Goal: Task Accomplishment & Management: Use online tool/utility

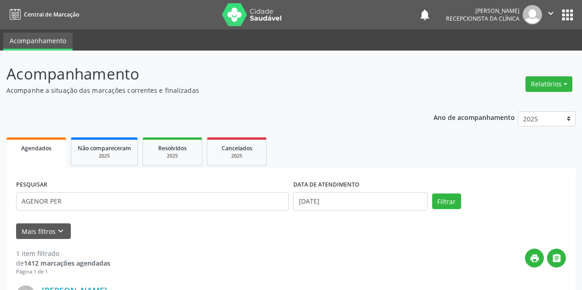
scroll to position [126, 0]
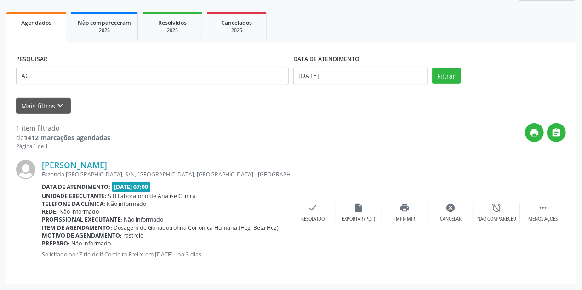
type input "A"
click at [432, 68] on button "Filtrar" at bounding box center [446, 76] width 29 height 16
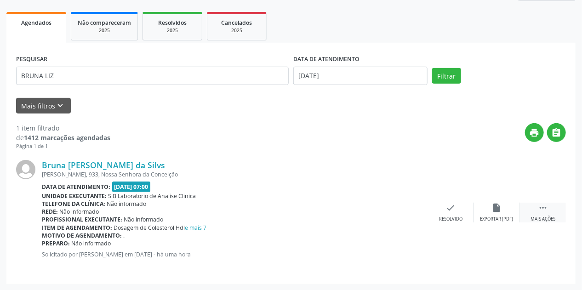
click at [544, 209] on icon "" at bounding box center [543, 208] width 10 height 10
click at [405, 213] on div "print Imprimir" at bounding box center [405, 213] width 46 height 20
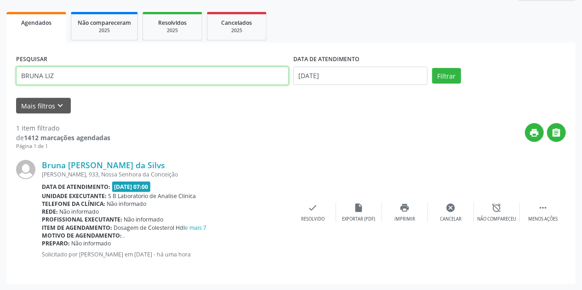
drag, startPoint x: 115, startPoint y: 80, endPoint x: 0, endPoint y: 96, distance: 116.1
click at [0, 96] on div "Acompanhamento Acompanhe a situação das marcações correntes e finalizadas Relat…" at bounding box center [291, 108] width 582 height 366
click at [432, 68] on button "Filtrar" at bounding box center [446, 76] width 29 height 16
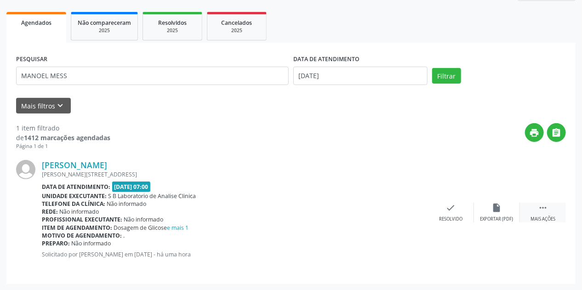
click at [543, 217] on div "Mais ações" at bounding box center [543, 219] width 25 height 6
click at [409, 209] on icon "print" at bounding box center [405, 208] width 10 height 10
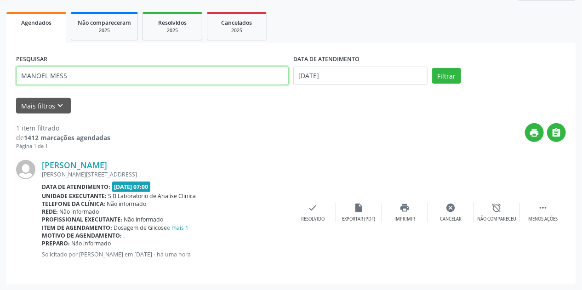
click at [99, 77] on input "MANOEL MESS" at bounding box center [152, 76] width 273 height 18
click at [432, 68] on button "Filtrar" at bounding box center [446, 76] width 29 height 16
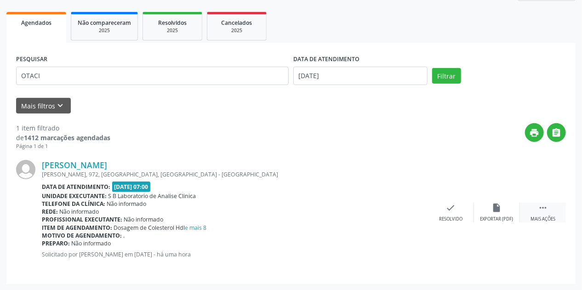
click at [544, 217] on div "Mais ações" at bounding box center [543, 219] width 25 height 6
click at [404, 212] on icon "print" at bounding box center [405, 208] width 10 height 10
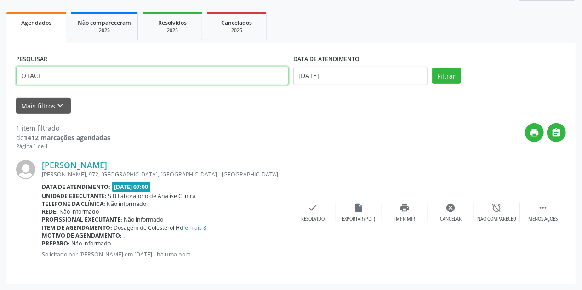
click at [52, 72] on input "OTACI" at bounding box center [152, 76] width 273 height 18
click at [432, 68] on button "Filtrar" at bounding box center [446, 76] width 29 height 16
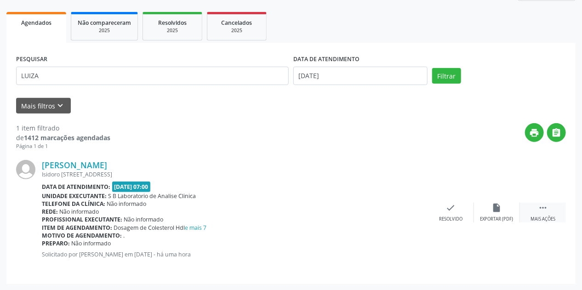
click at [544, 211] on icon "" at bounding box center [543, 208] width 10 height 10
click at [407, 212] on icon "print" at bounding box center [405, 208] width 10 height 10
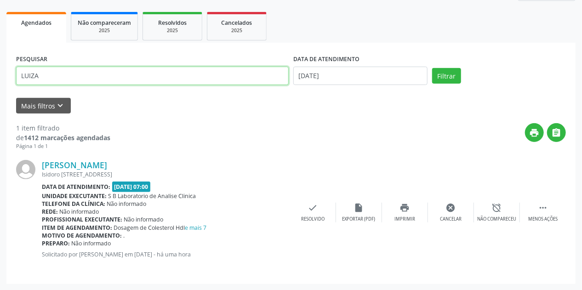
drag, startPoint x: 92, startPoint y: 78, endPoint x: 0, endPoint y: 86, distance: 91.9
click at [0, 86] on div "Acompanhamento Acompanhe a situação das marcações correntes e finalizadas Relat…" at bounding box center [291, 108] width 582 height 366
click at [432, 68] on button "Filtrar" at bounding box center [446, 76] width 29 height 16
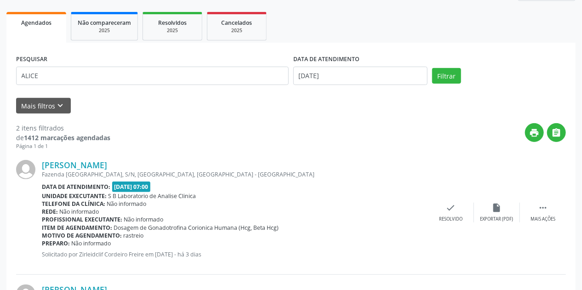
scroll to position [236, 0]
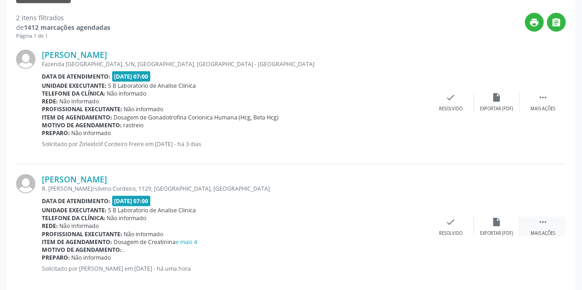
click at [545, 229] on div " Mais ações" at bounding box center [543, 227] width 46 height 20
click at [411, 225] on div "print Imprimir" at bounding box center [405, 227] width 46 height 20
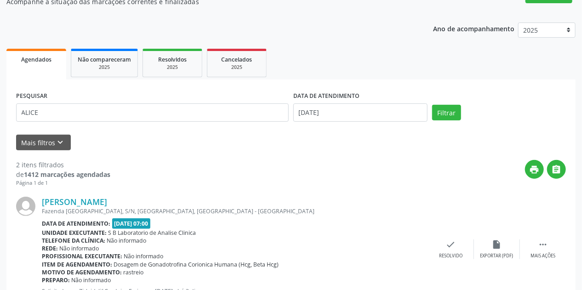
scroll to position [0, 0]
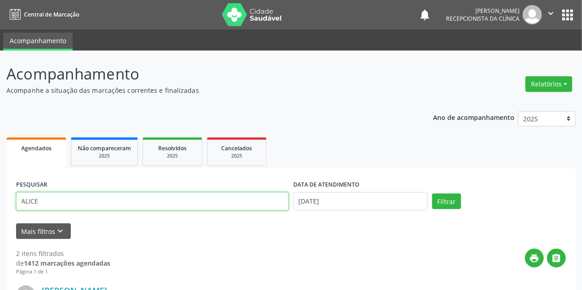
drag, startPoint x: 53, startPoint y: 202, endPoint x: 0, endPoint y: 207, distance: 53.6
click at [432, 194] on button "Filtrar" at bounding box center [446, 202] width 29 height 16
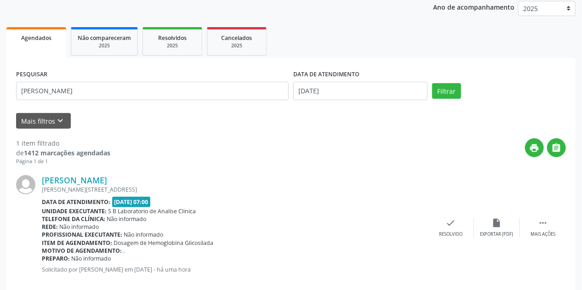
scroll to position [126, 0]
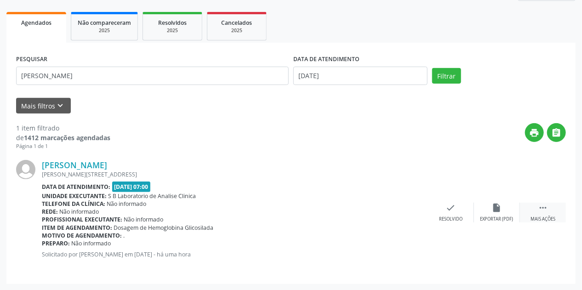
click at [549, 217] on div "Mais ações" at bounding box center [543, 219] width 25 height 6
click at [410, 210] on div "print Imprimir" at bounding box center [405, 213] width 46 height 20
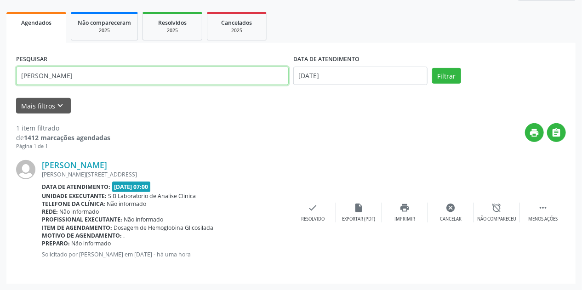
drag, startPoint x: 87, startPoint y: 79, endPoint x: 0, endPoint y: 86, distance: 87.2
click at [0, 86] on div "Acompanhamento Acompanhe a situação das marcações correntes e finalizadas Relat…" at bounding box center [291, 108] width 582 height 366
click at [432, 68] on button "Filtrar" at bounding box center [446, 76] width 29 height 16
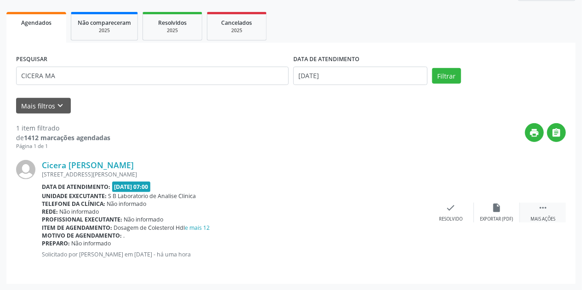
click at [544, 208] on icon "" at bounding box center [543, 208] width 10 height 10
click at [399, 208] on div "print Imprimir" at bounding box center [405, 213] width 46 height 20
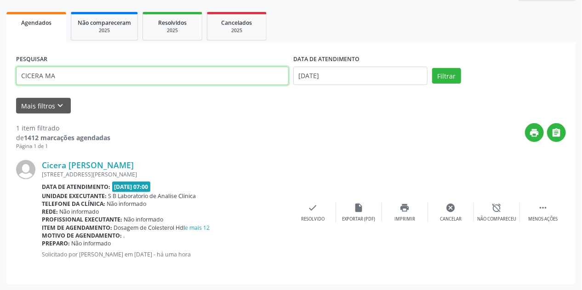
drag, startPoint x: 77, startPoint y: 79, endPoint x: 0, endPoint y: 92, distance: 77.9
click at [0, 92] on div "Acompanhamento Acompanhe a situação das marcações correntes e finalizadas Relat…" at bounding box center [291, 108] width 582 height 366
click at [432, 68] on button "Filtrar" at bounding box center [446, 76] width 29 height 16
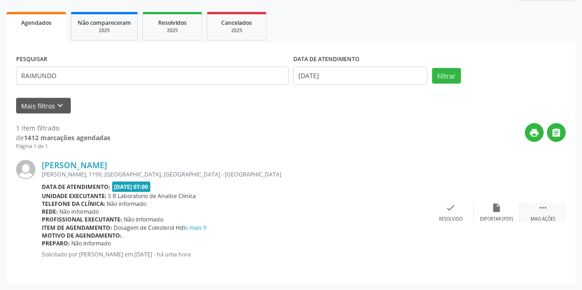
click at [538, 209] on icon "" at bounding box center [543, 208] width 10 height 10
click at [406, 212] on icon "print" at bounding box center [405, 208] width 10 height 10
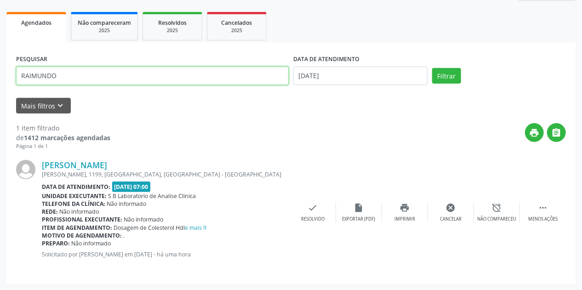
drag, startPoint x: 104, startPoint y: 79, endPoint x: 0, endPoint y: 72, distance: 104.2
click at [0, 72] on div "Acompanhamento Acompanhe a situação das marcações correntes e finalizadas Relat…" at bounding box center [291, 108] width 582 height 366
click at [432, 68] on button "Filtrar" at bounding box center [446, 76] width 29 height 16
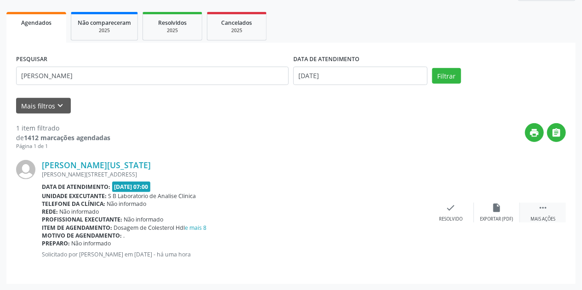
click at [538, 216] on div "Mais ações" at bounding box center [543, 219] width 25 height 6
click at [403, 212] on div "print Imprimir" at bounding box center [405, 213] width 46 height 20
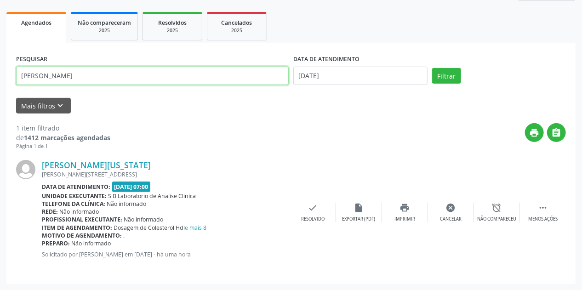
drag, startPoint x: 114, startPoint y: 80, endPoint x: 0, endPoint y: 87, distance: 114.7
click at [0, 87] on div "Acompanhamento Acompanhe a situação das marcações correntes e finalizadas Relat…" at bounding box center [291, 108] width 582 height 366
click at [432, 68] on button "Filtrar" at bounding box center [446, 76] width 29 height 16
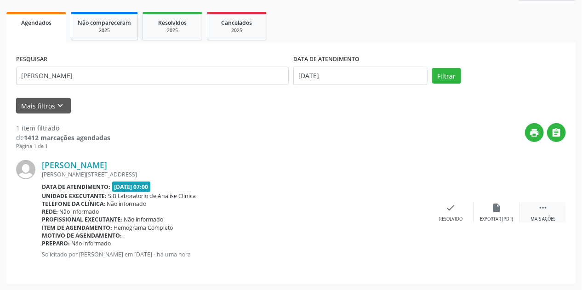
click at [549, 212] on div " Mais ações" at bounding box center [543, 213] width 46 height 20
click at [403, 210] on icon "print" at bounding box center [405, 208] width 10 height 10
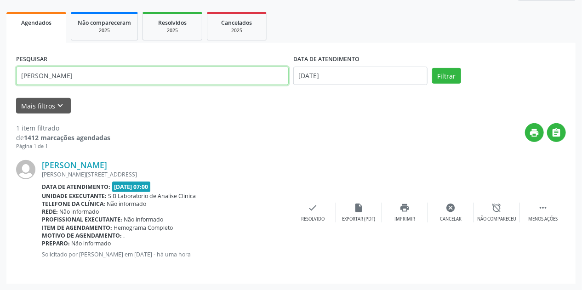
drag, startPoint x: 79, startPoint y: 74, endPoint x: 0, endPoint y: 82, distance: 79.5
click at [0, 82] on div "Acompanhamento Acompanhe a situação das marcações correntes e finalizadas Relat…" at bounding box center [291, 108] width 582 height 366
click at [432, 68] on button "Filtrar" at bounding box center [446, 76] width 29 height 16
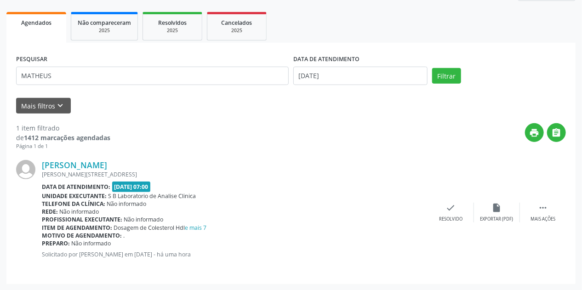
click at [555, 223] on div "[PERSON_NAME] [PERSON_NAME][STREET_ADDRESS] Data de atendimento: [DATE] 07:00 U…" at bounding box center [291, 212] width 550 height 124
click at [543, 210] on icon "" at bounding box center [543, 208] width 10 height 10
click at [411, 216] on div "Imprimir" at bounding box center [405, 219] width 21 height 6
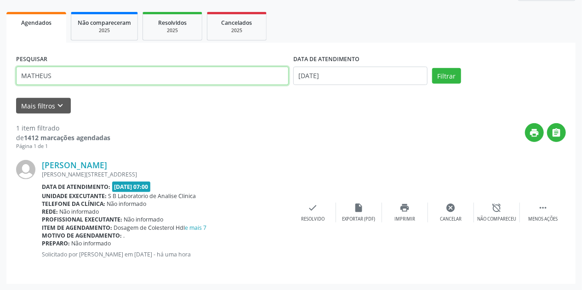
drag, startPoint x: 118, startPoint y: 79, endPoint x: 0, endPoint y: 100, distance: 119.6
click at [0, 100] on div "Acompanhamento Acompanhe a situação das marcações correntes e finalizadas Relat…" at bounding box center [291, 108] width 582 height 366
type input "[PERSON_NAME]"
click at [432, 68] on button "Filtrar" at bounding box center [446, 76] width 29 height 16
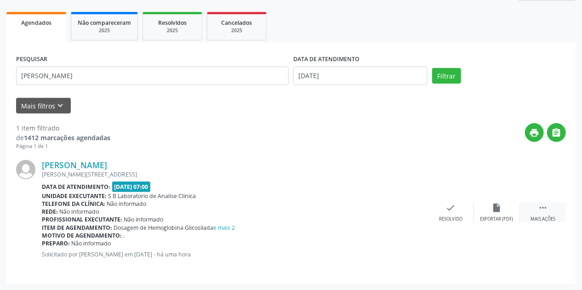
click at [540, 212] on icon "" at bounding box center [543, 208] width 10 height 10
click at [405, 212] on div "print Imprimir" at bounding box center [405, 213] width 46 height 20
